Goal: Information Seeking & Learning: Check status

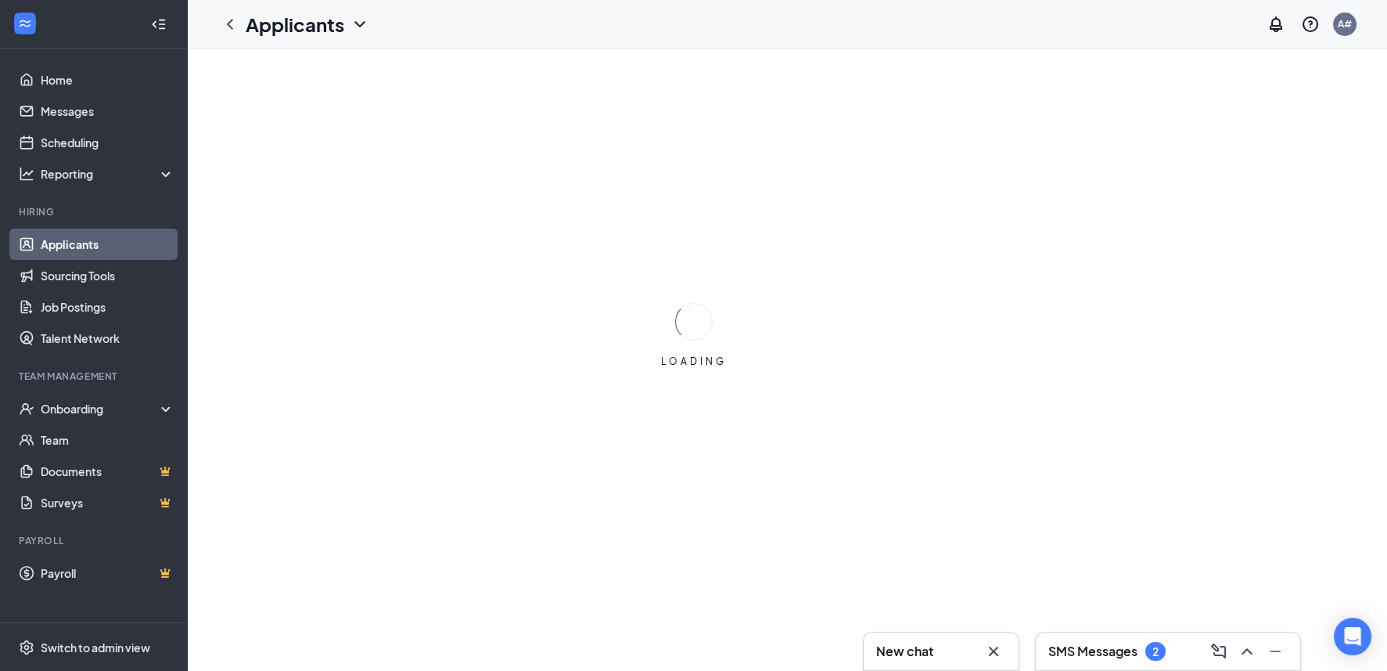
click at [1127, 651] on h3 "SMS Messages" at bounding box center [1092, 650] width 89 height 17
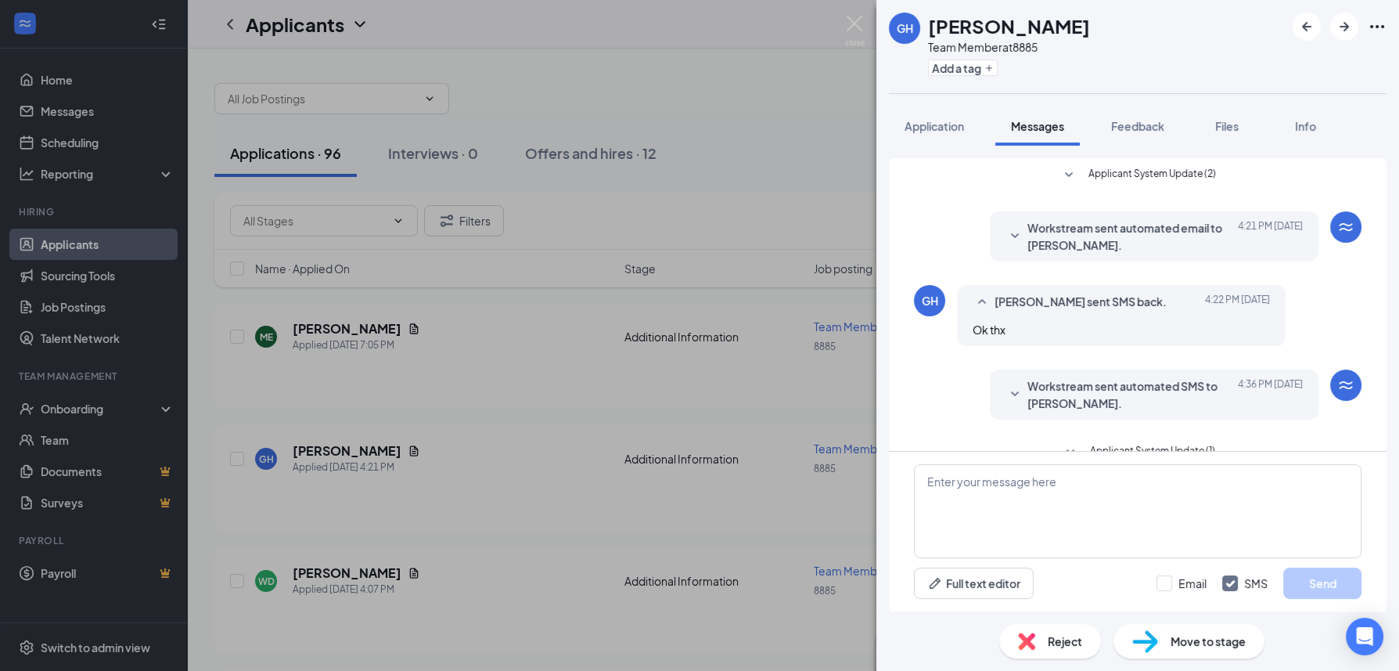
click at [1073, 243] on span "Workstream sent automated email to [PERSON_NAME]." at bounding box center [1129, 236] width 205 height 34
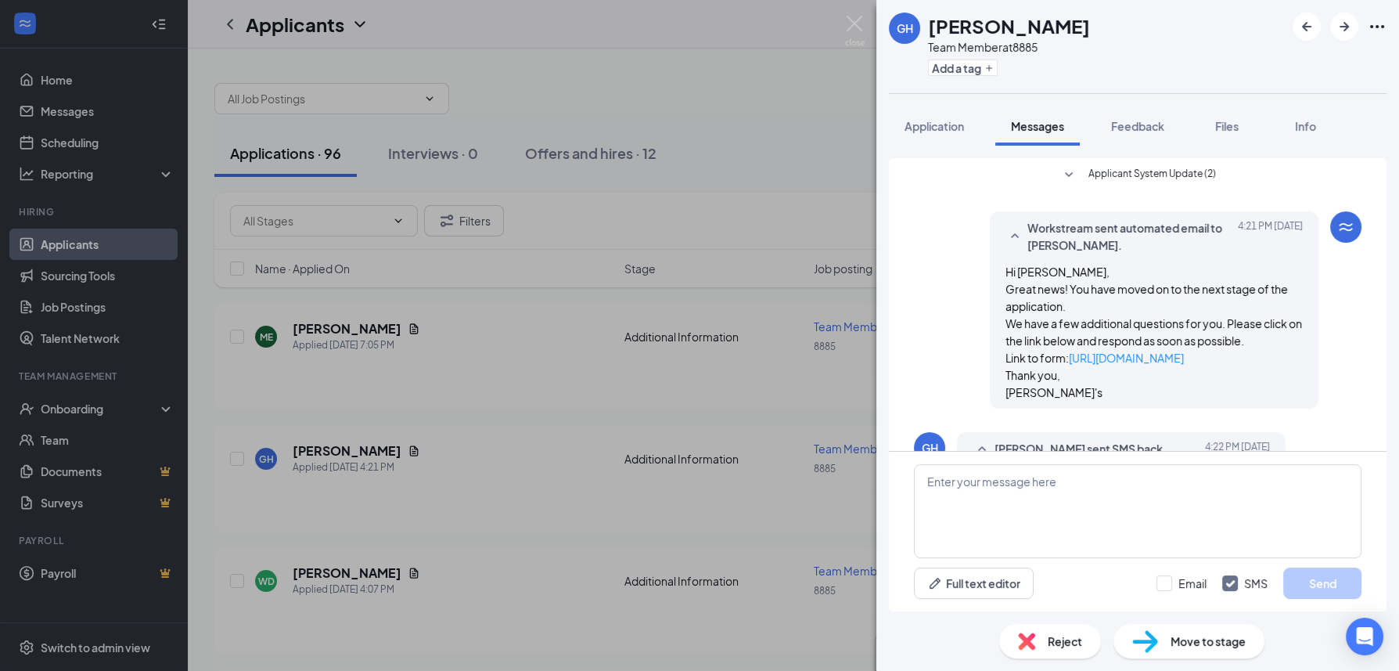
click at [1078, 239] on span "Workstream sent automated email to [PERSON_NAME]." at bounding box center [1129, 236] width 205 height 34
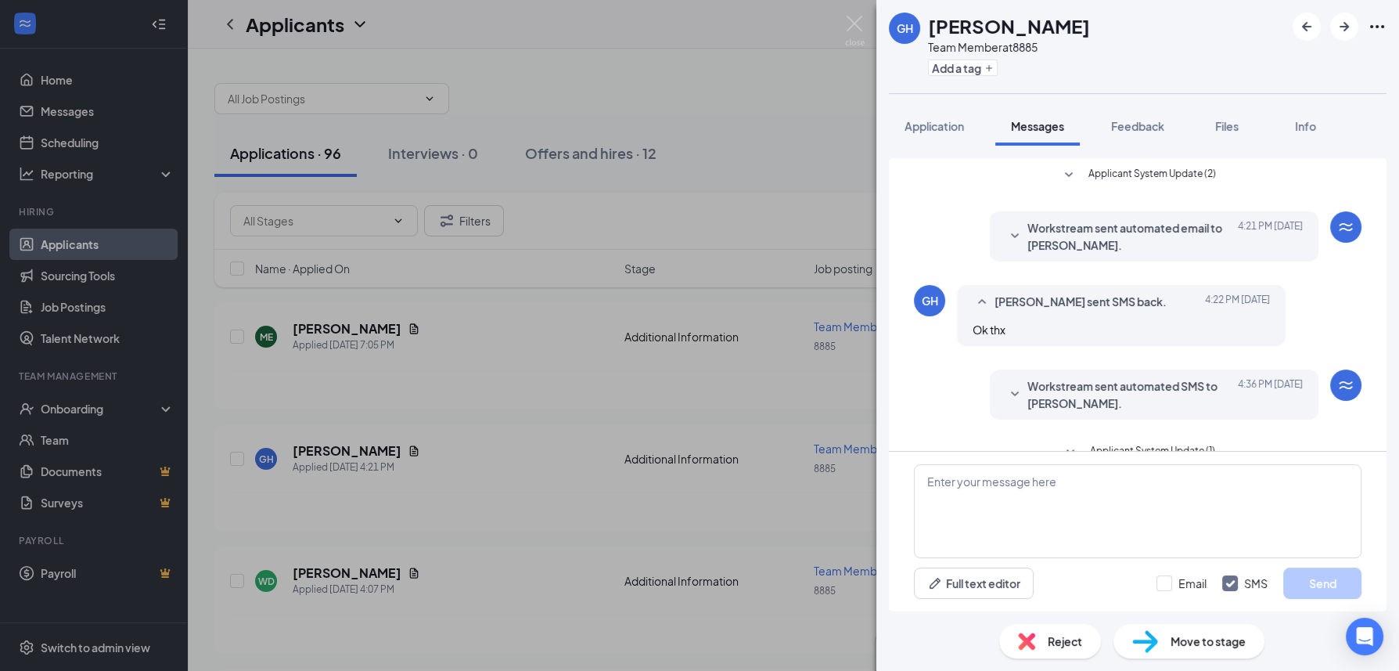
click at [1078, 369] on div "Workstream sent automated SMS to [PERSON_NAME]. [DATE] 4:36 PM Great news! You'…" at bounding box center [1154, 394] width 329 height 50
click at [1076, 378] on span "Workstream sent automated SMS to [PERSON_NAME]." at bounding box center [1129, 394] width 205 height 34
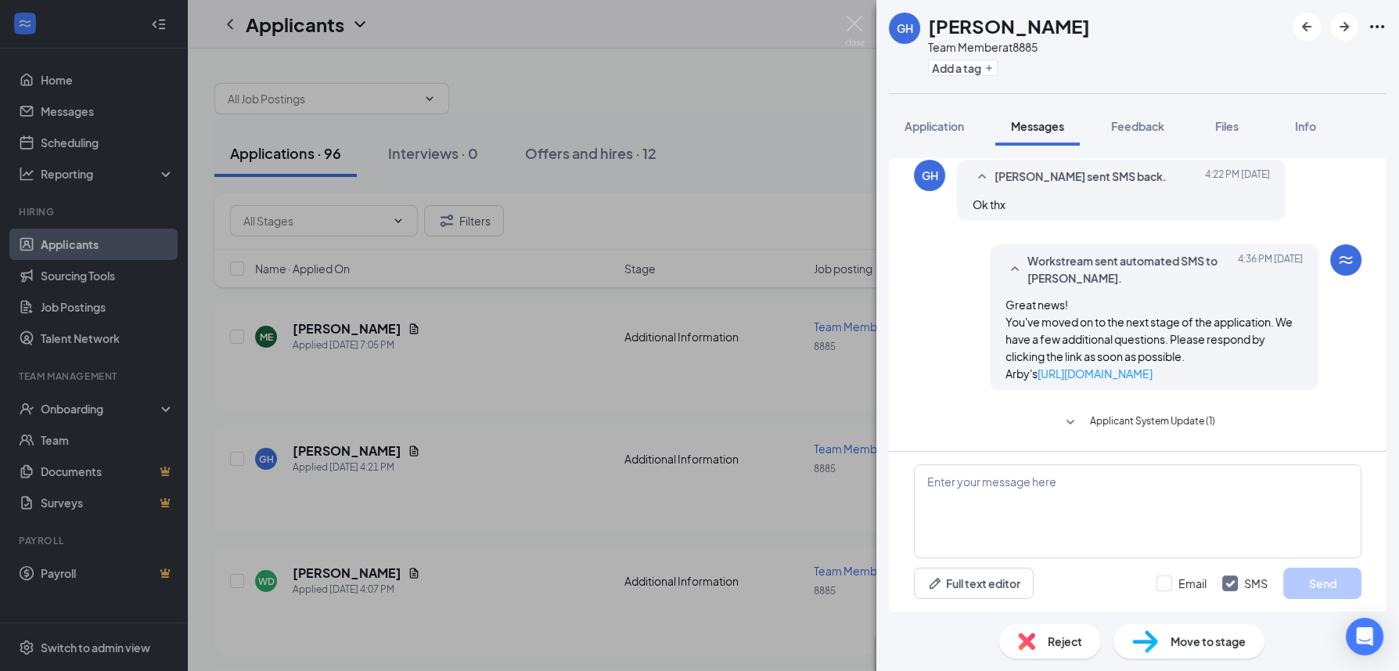
click at [1078, 265] on span "Workstream sent automated SMS to [PERSON_NAME]." at bounding box center [1129, 269] width 205 height 34
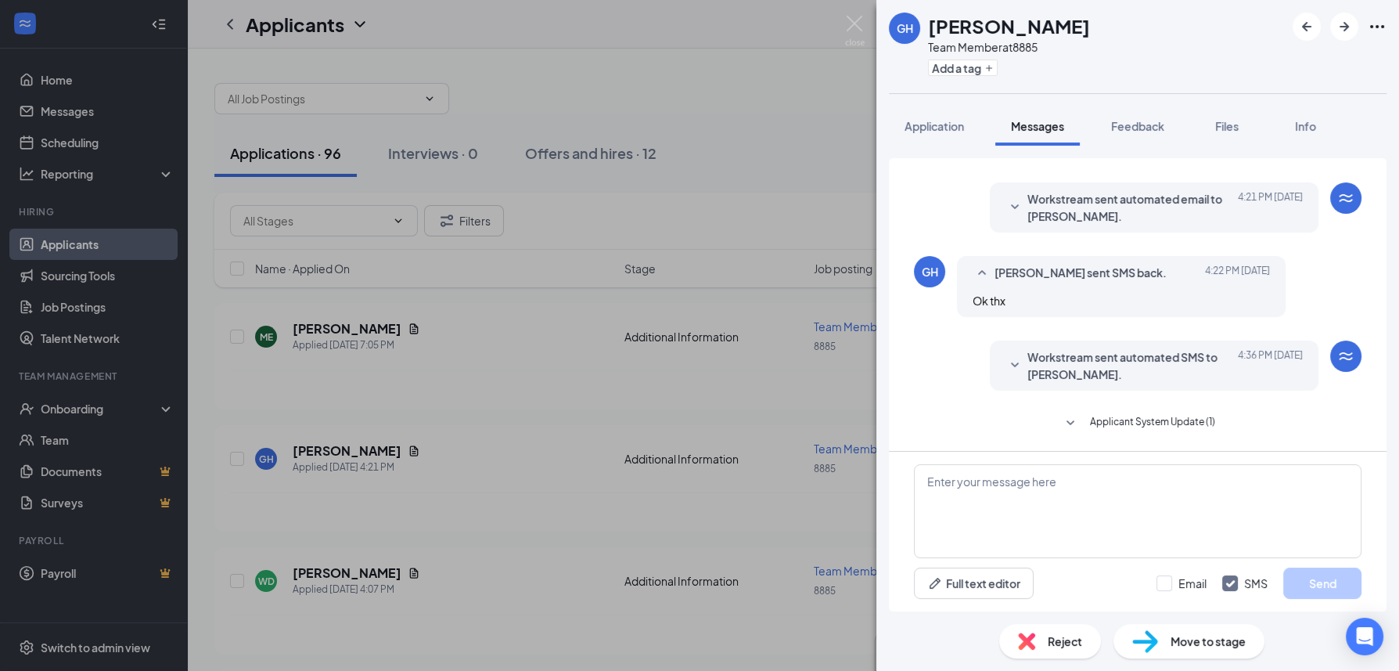
click at [1104, 414] on span "Applicant System Update (1)" at bounding box center [1152, 423] width 125 height 19
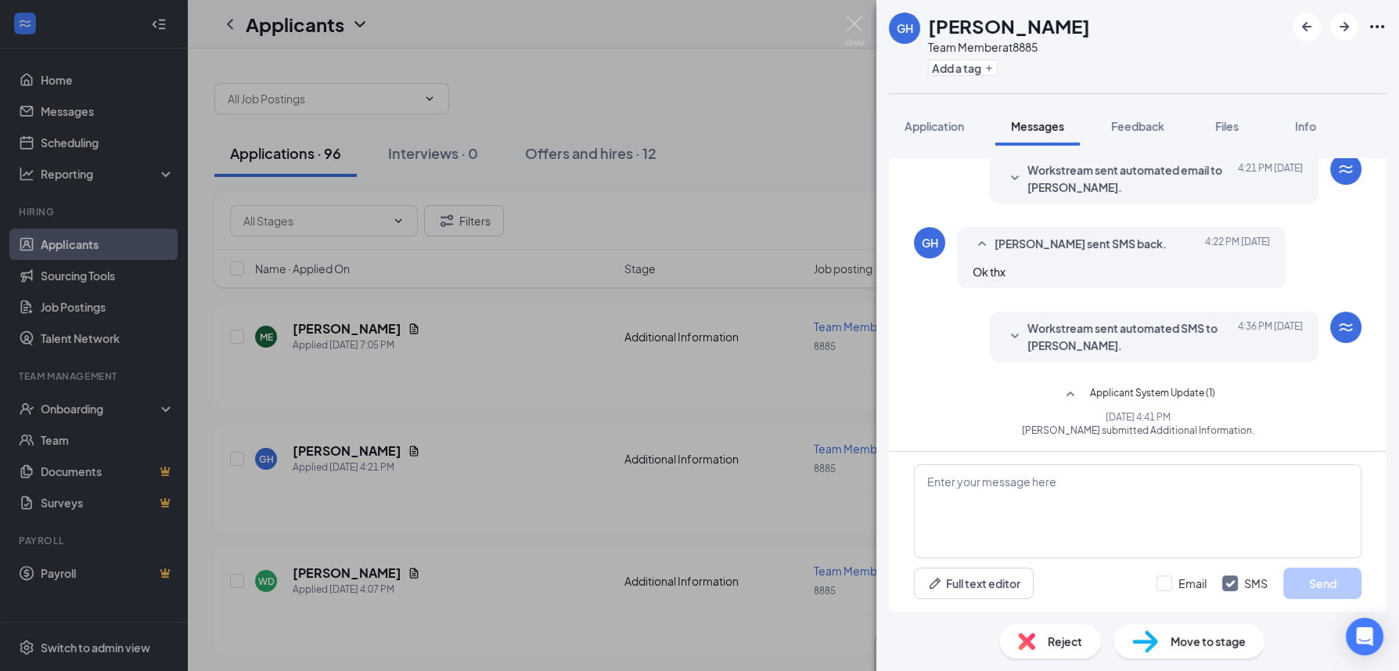
click at [1099, 387] on span "Applicant System Update (1)" at bounding box center [1152, 394] width 125 height 19
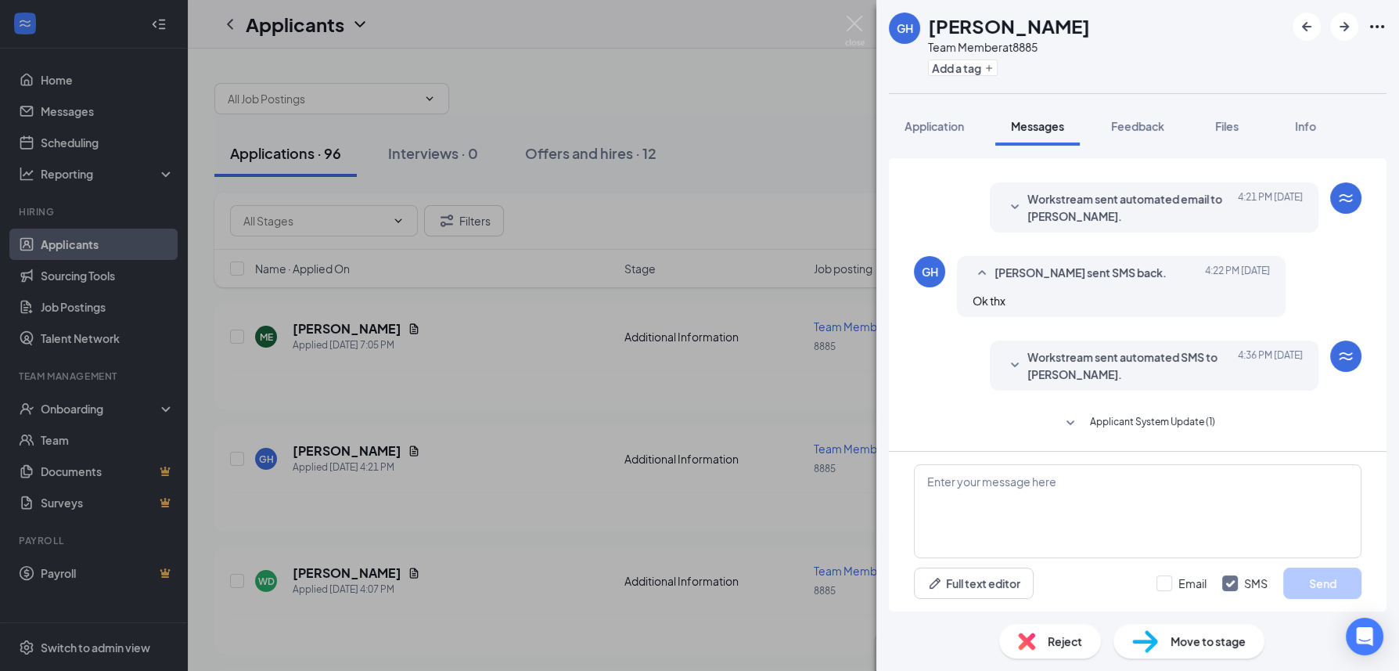
click at [1111, 364] on span "Workstream sent automated SMS to [PERSON_NAME]." at bounding box center [1129, 365] width 205 height 34
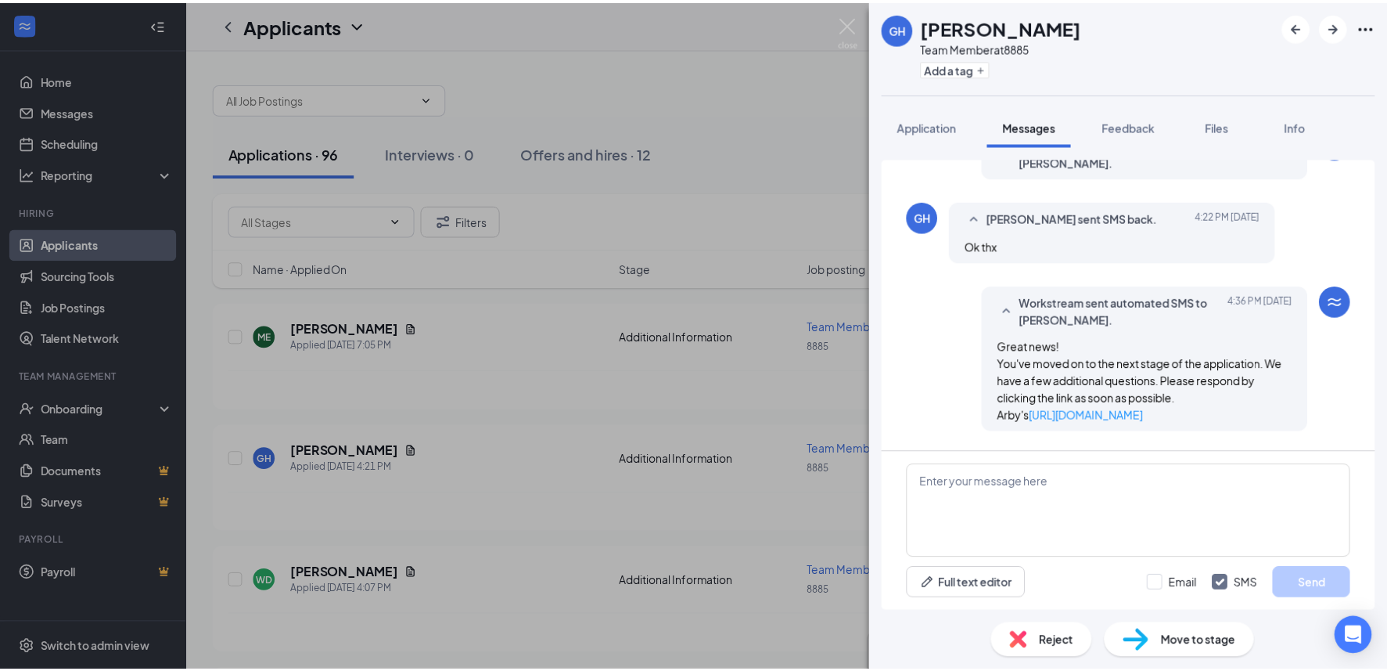
scroll to position [107, 0]
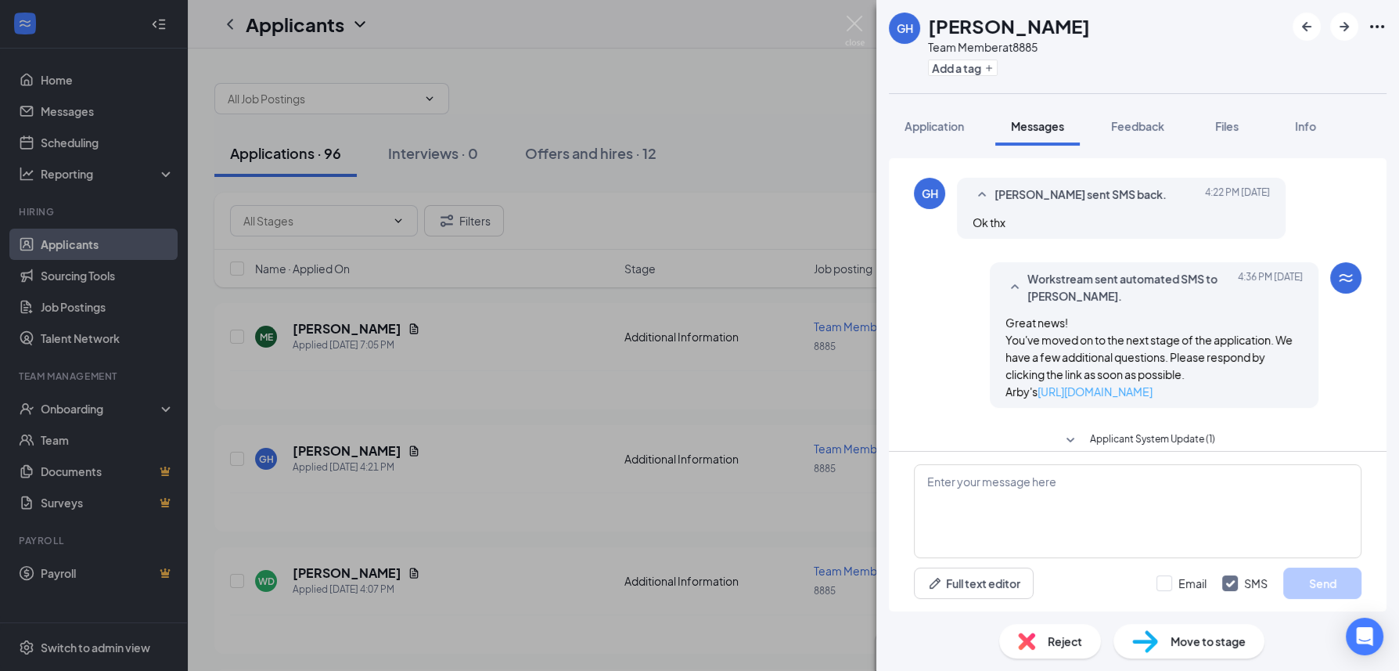
click at [1080, 398] on link "[URL][DOMAIN_NAME]" at bounding box center [1094, 391] width 115 height 14
click at [690, 67] on div "GH [PERSON_NAME] Team Member at 8885 Add a tag Application Messages Feedback Fi…" at bounding box center [699, 335] width 1399 height 671
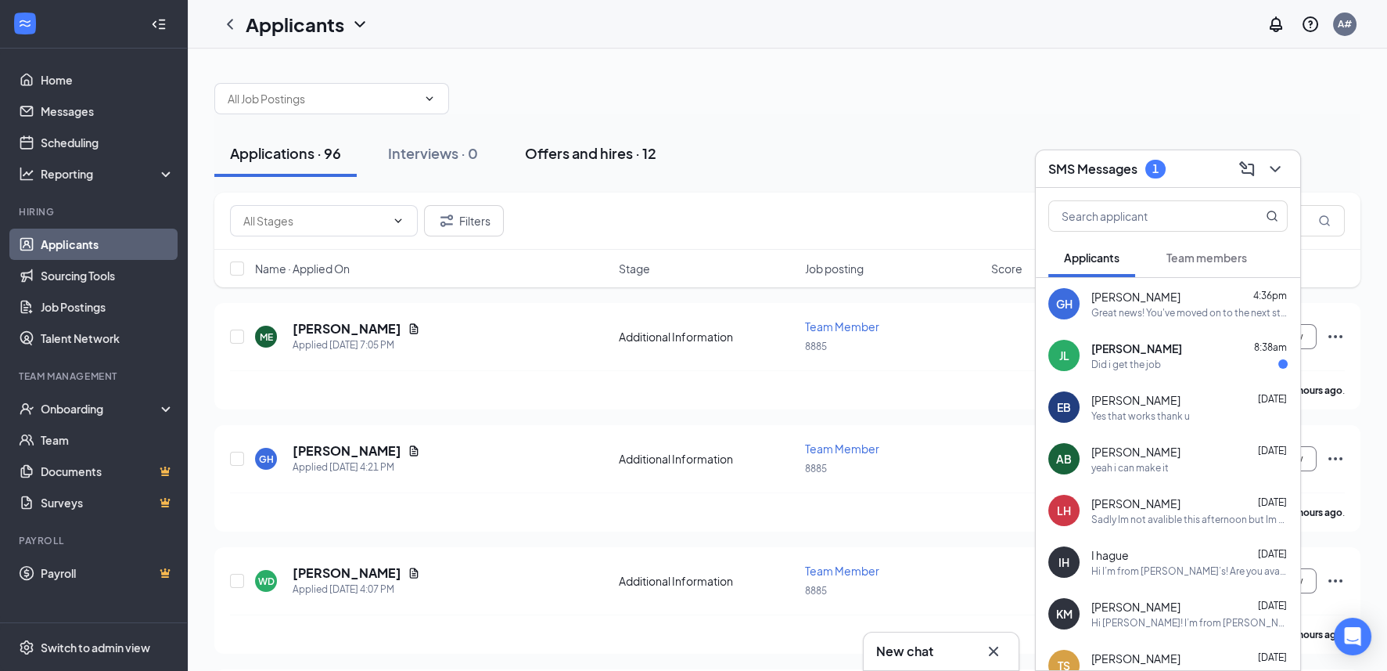
click at [634, 165] on button "Offers and hires · 12" at bounding box center [590, 153] width 163 height 47
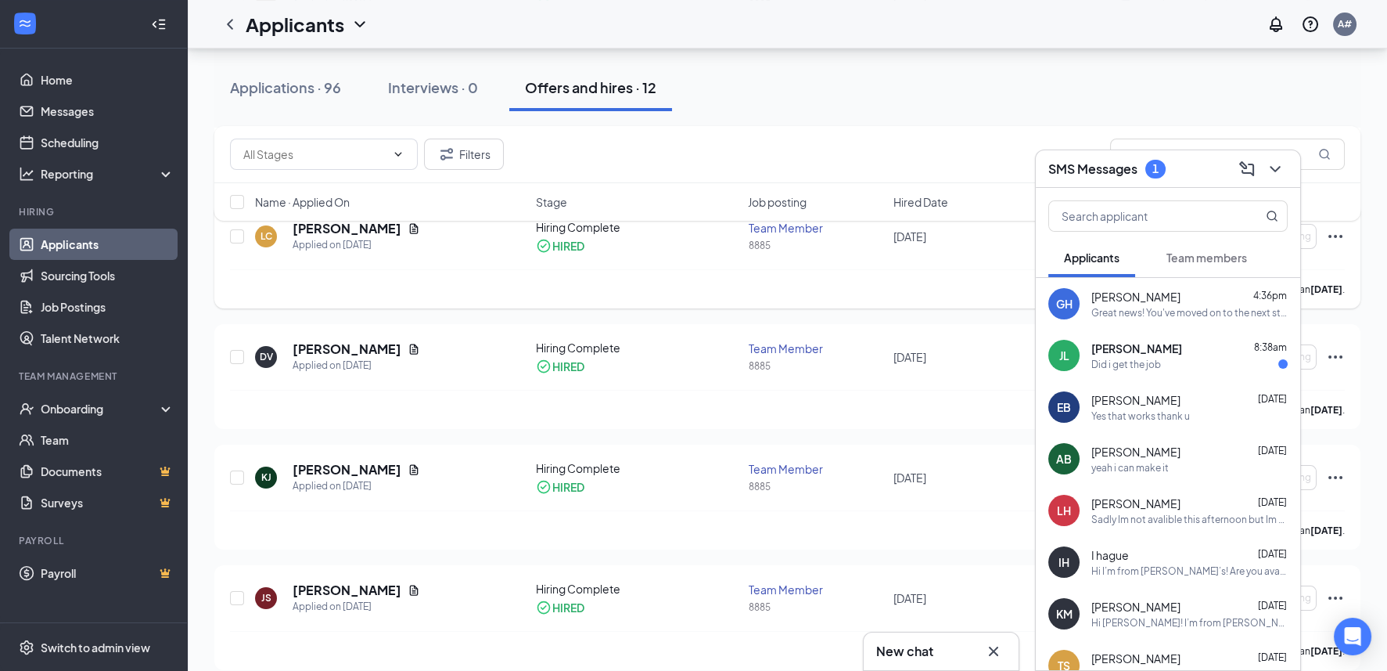
scroll to position [703, 0]
click at [996, 654] on icon "Cross" at bounding box center [993, 650] width 9 height 9
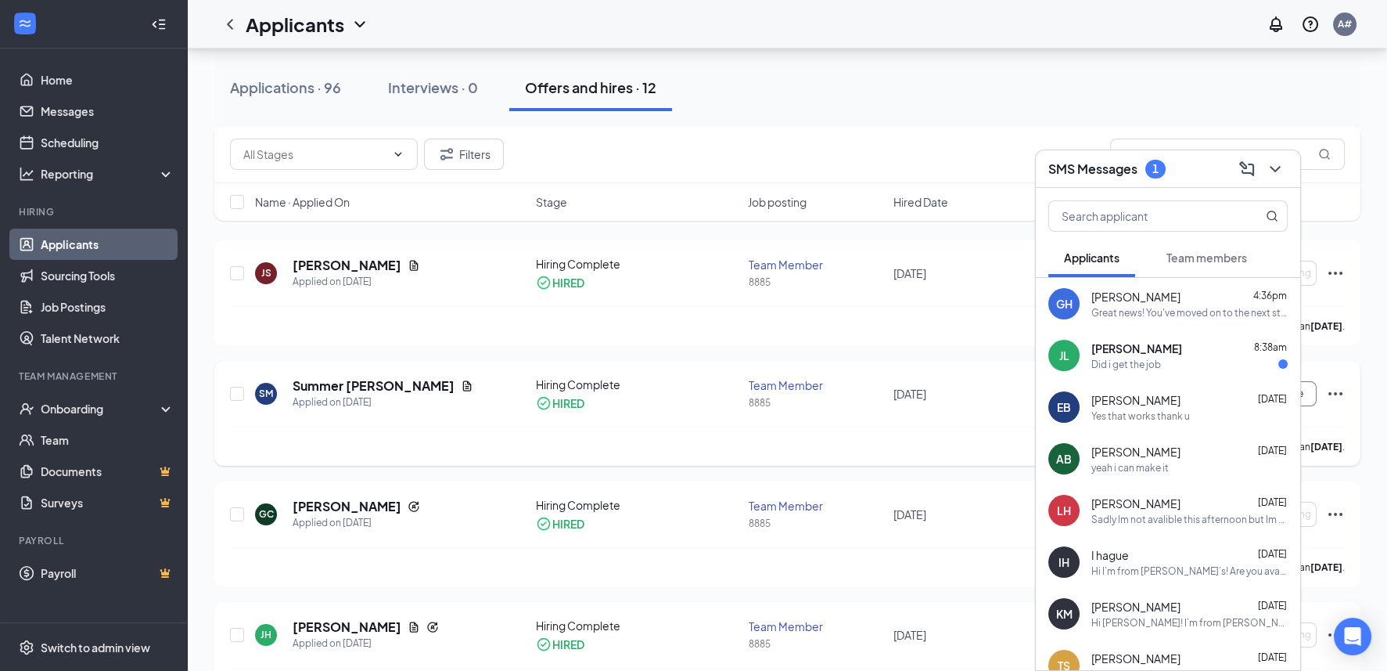
scroll to position [1001, 0]
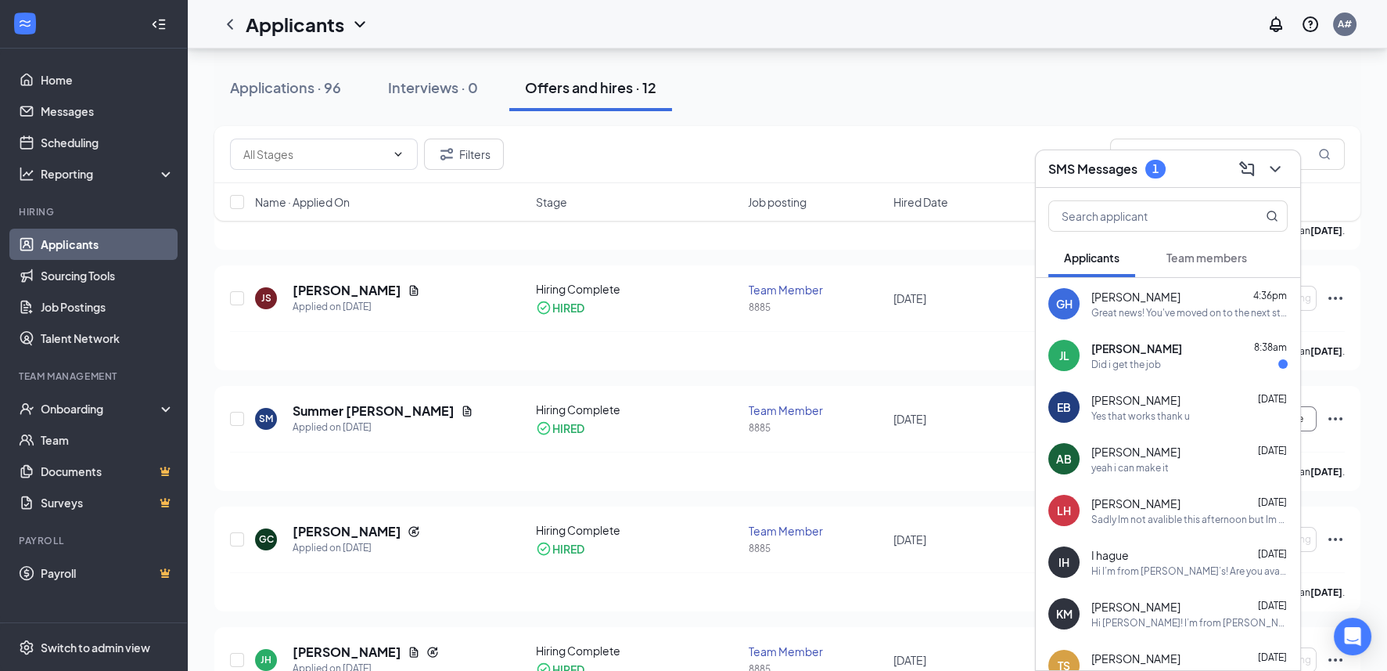
click at [1178, 363] on div "Did i get the job" at bounding box center [1189, 364] width 196 height 13
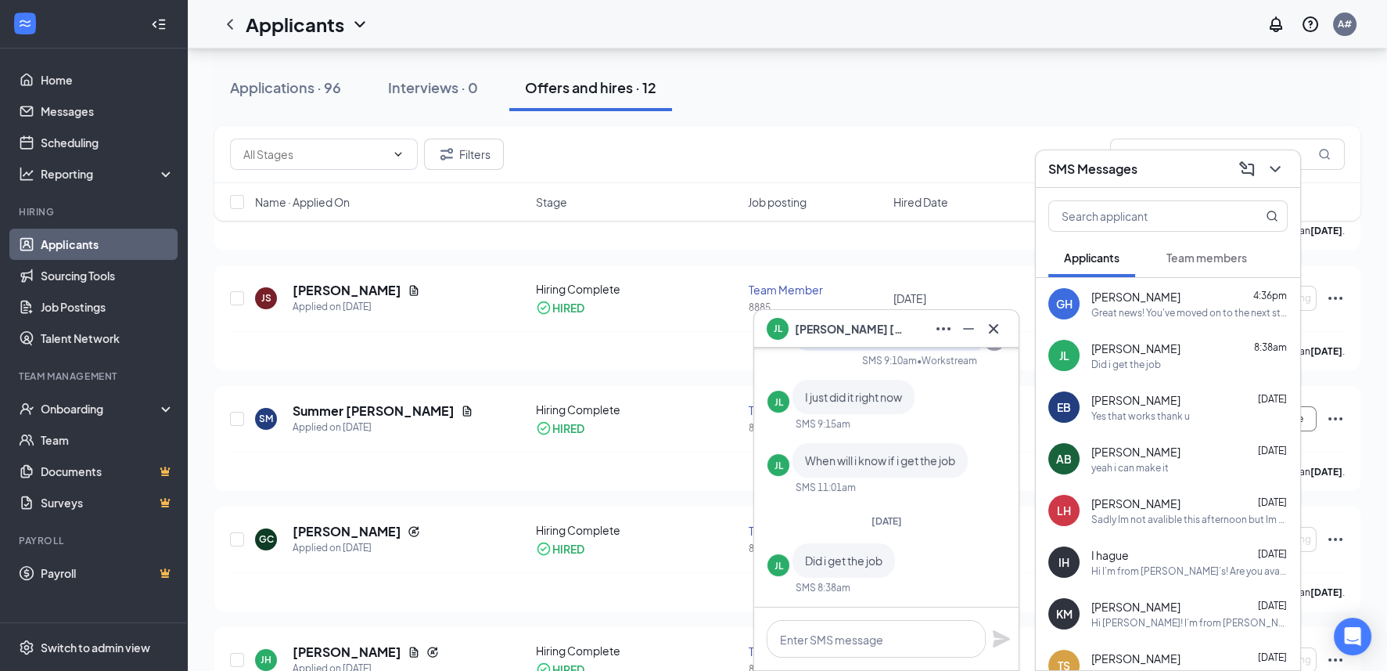
scroll to position [-77, 0]
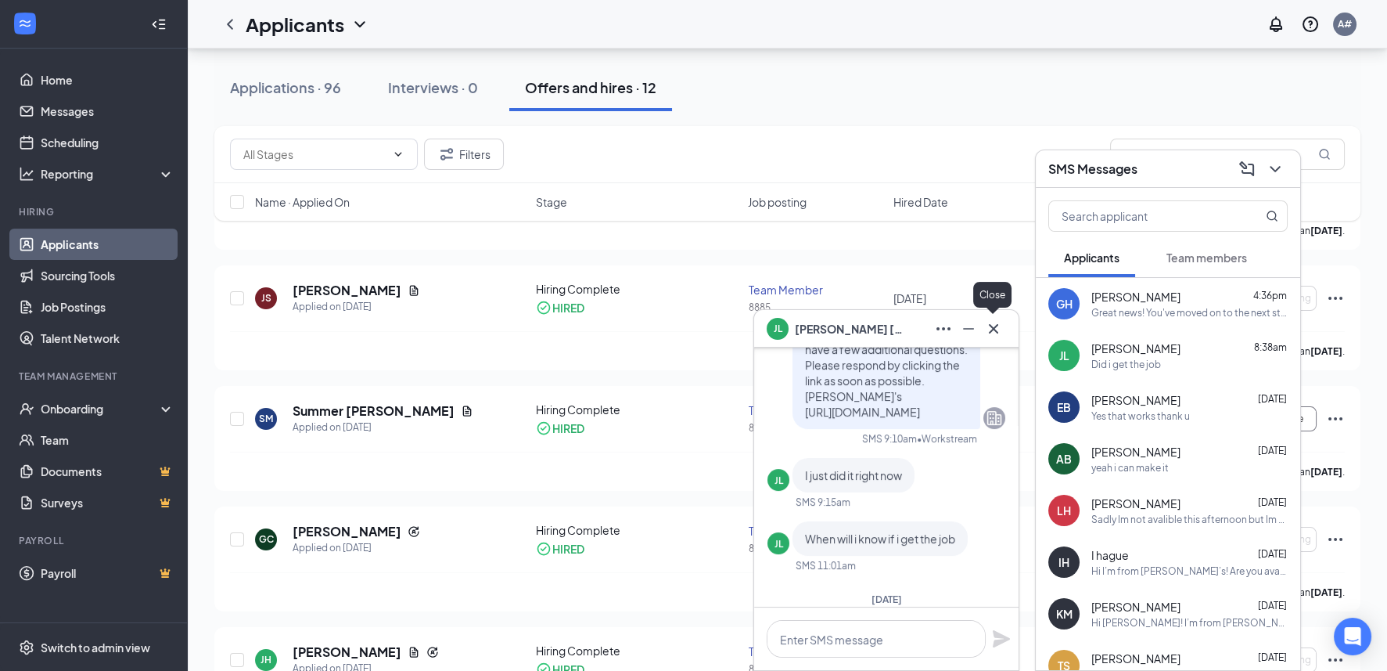
click at [1002, 325] on icon "Cross" at bounding box center [993, 328] width 19 height 19
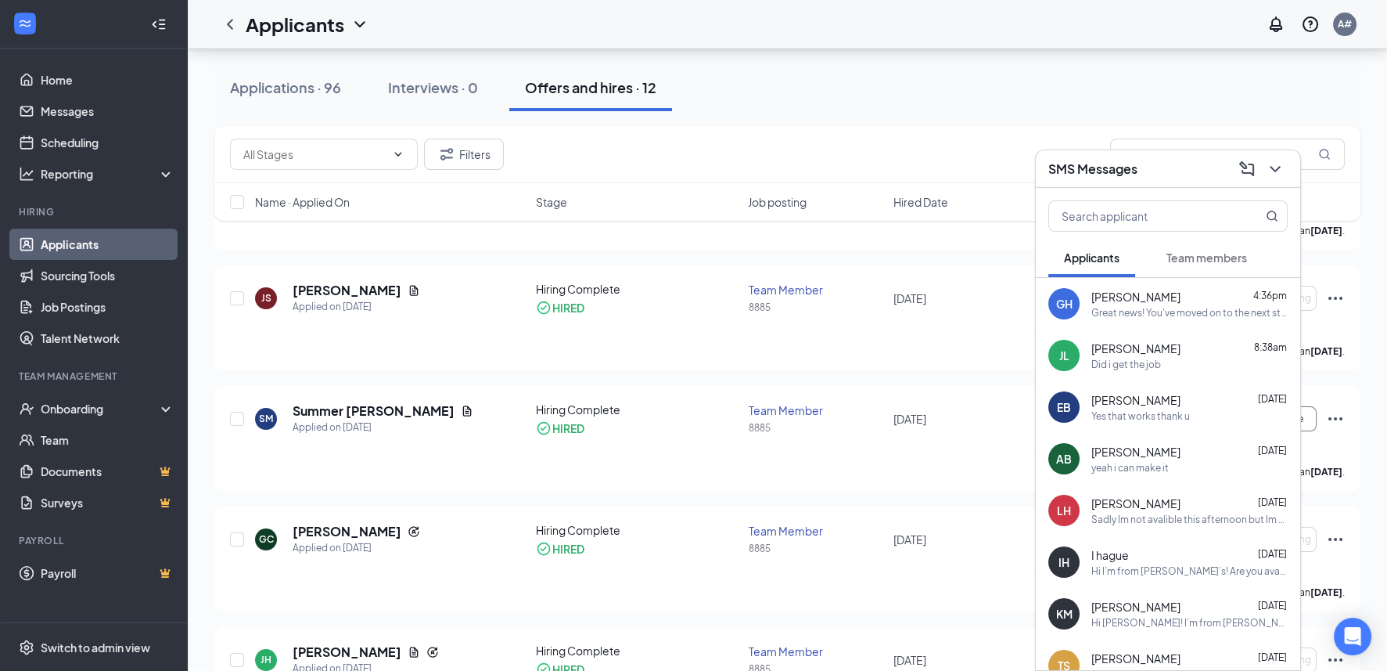
click at [1138, 463] on div "yeah i can make it" at bounding box center [1129, 467] width 77 height 13
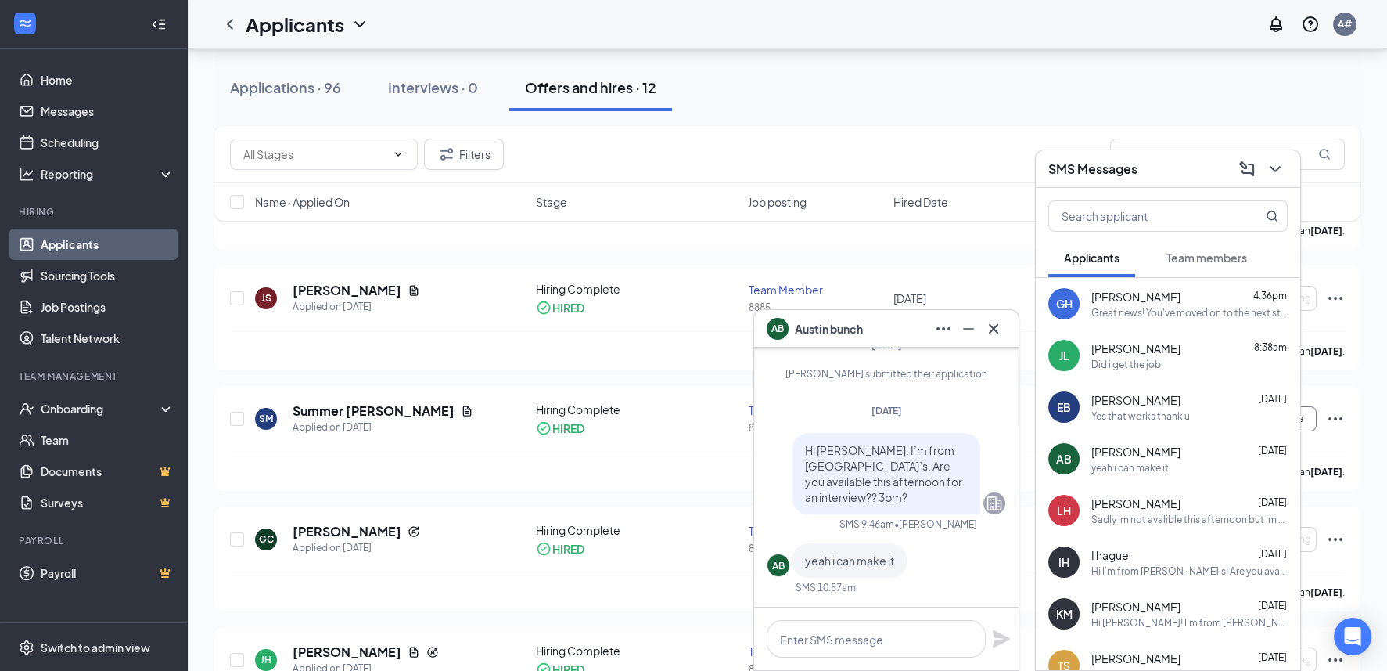
scroll to position [0, 0]
click at [1264, 168] on button at bounding box center [1275, 168] width 25 height 25
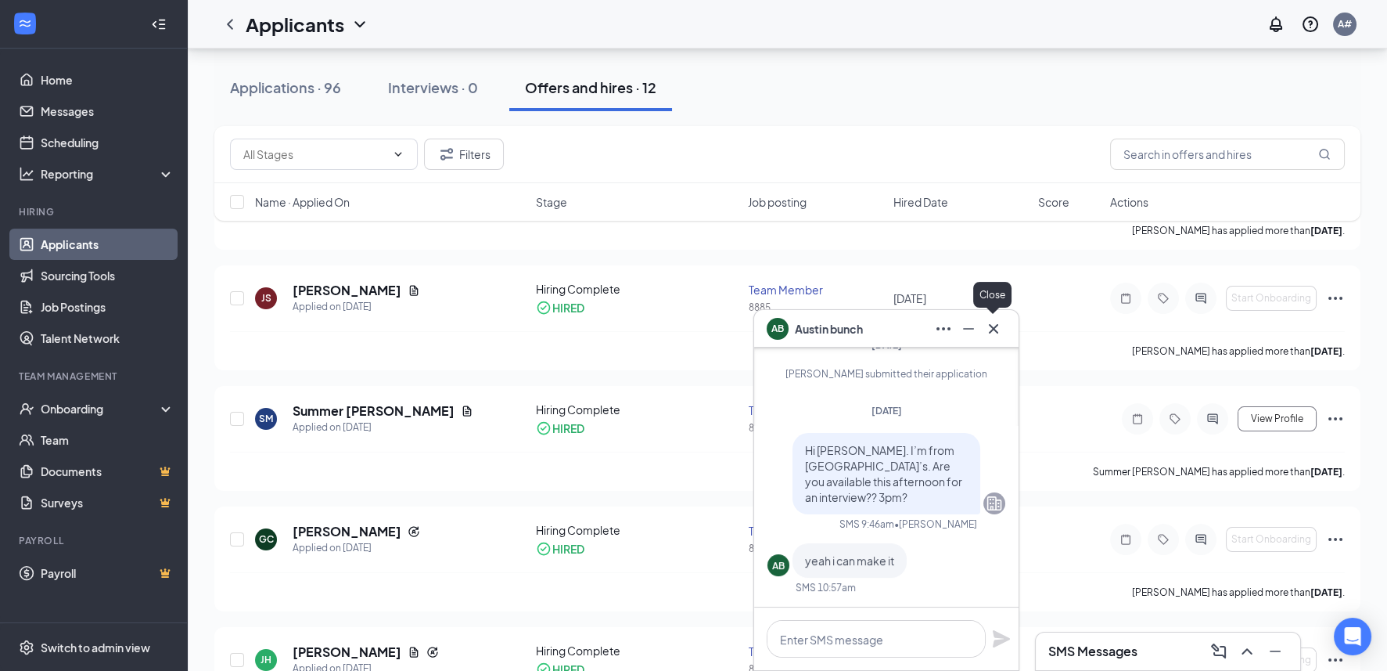
click at [987, 330] on icon "Cross" at bounding box center [993, 328] width 19 height 19
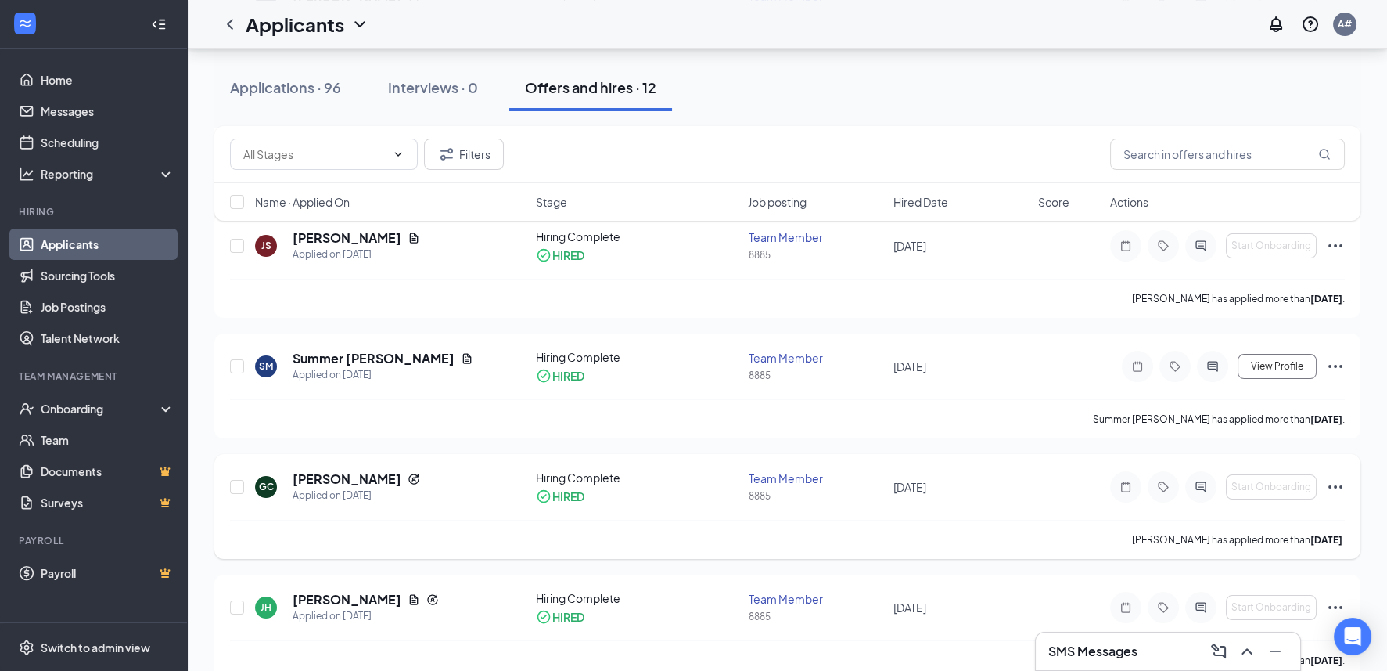
scroll to position [1080, 0]
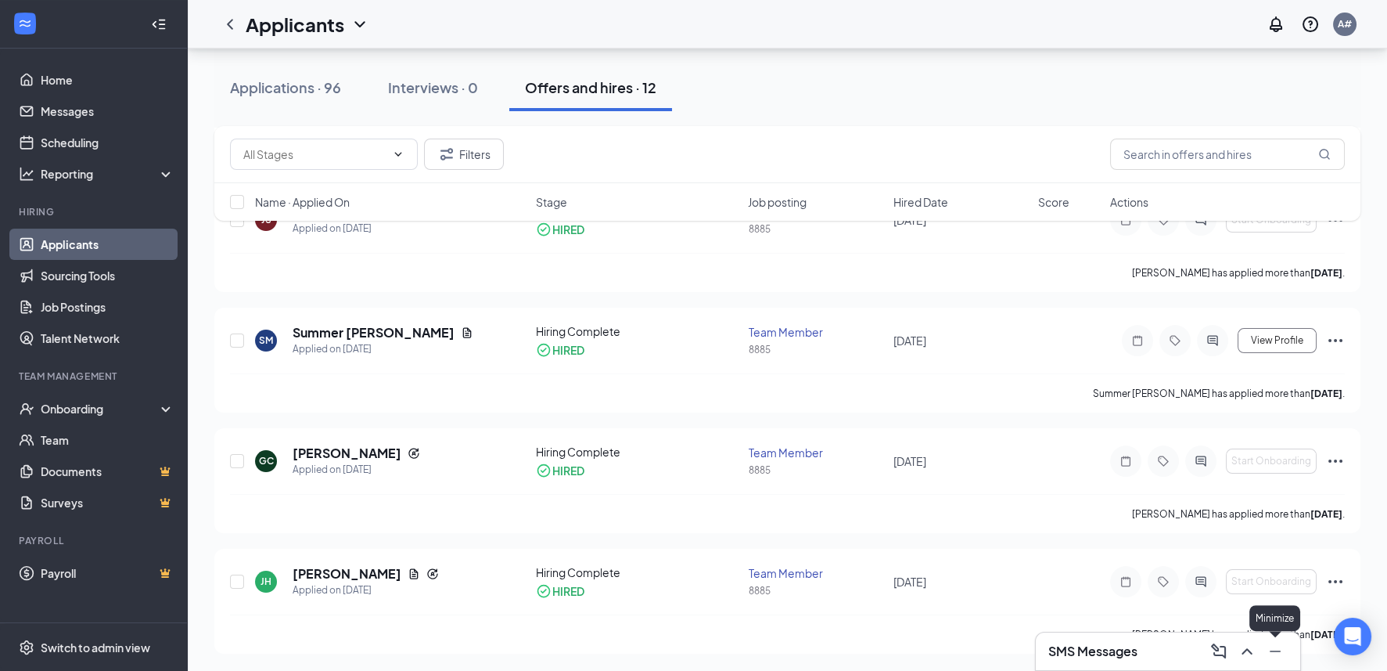
click at [1277, 656] on icon "Minimize" at bounding box center [1275, 651] width 19 height 19
